Goal: Find specific fact: Find specific fact

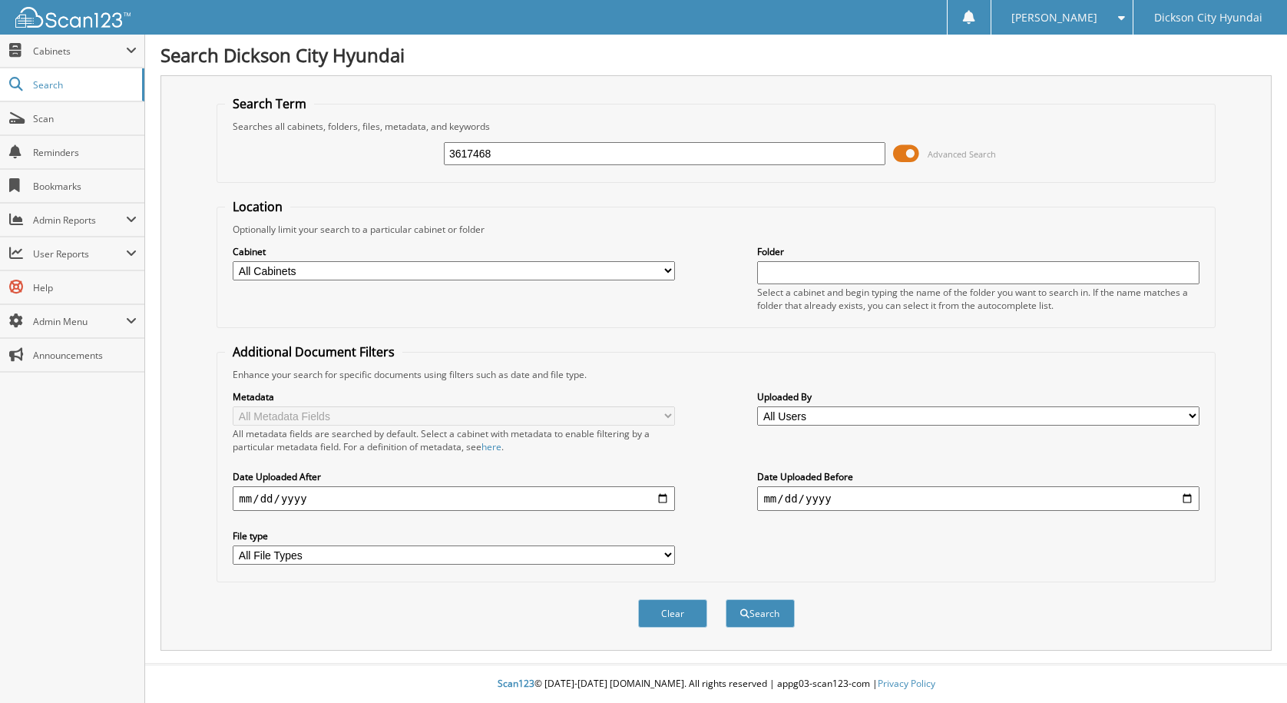
type input "3617468"
click at [726, 599] on button "Search" at bounding box center [760, 613] width 69 height 28
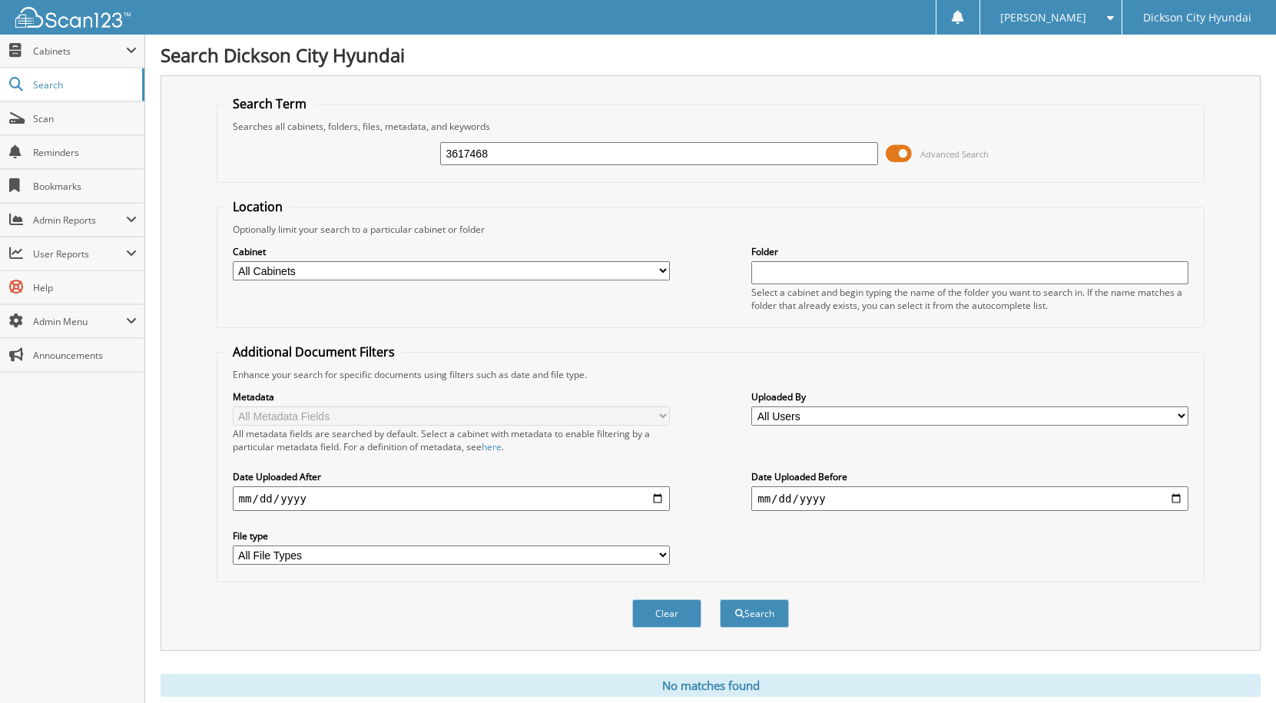
click at [514, 146] on input "3617468" at bounding box center [658, 153] width 437 height 23
type input "3617702"
click at [720, 599] on button "Search" at bounding box center [754, 613] width 69 height 28
